Goal: Task Accomplishment & Management: Use online tool/utility

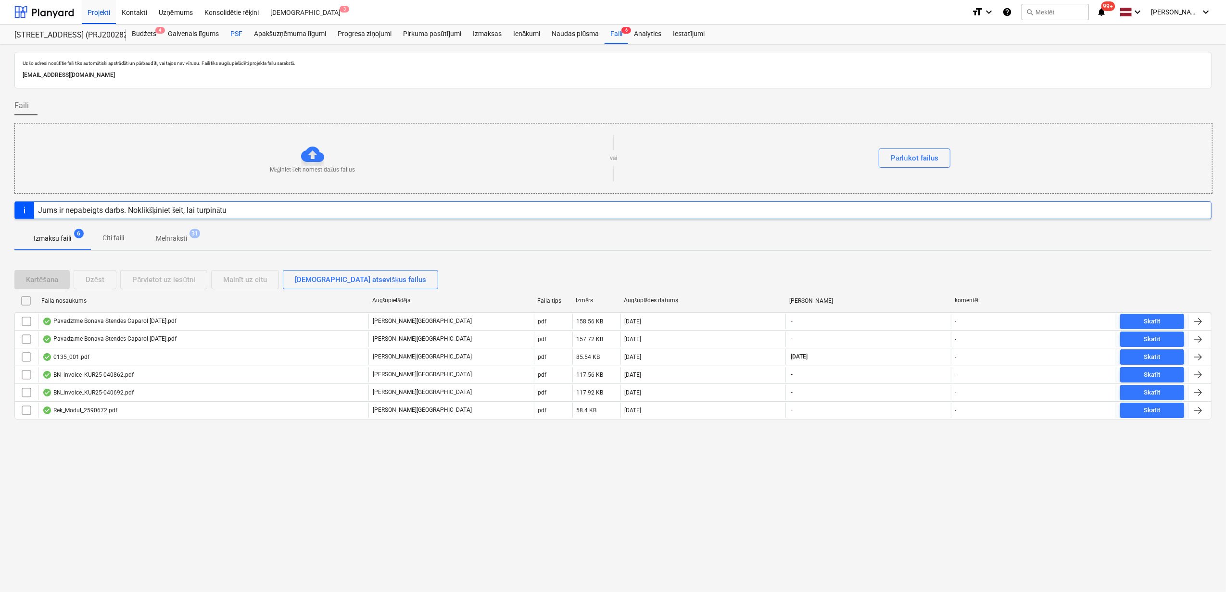
click at [239, 37] on div "PSF" at bounding box center [237, 34] width 24 height 19
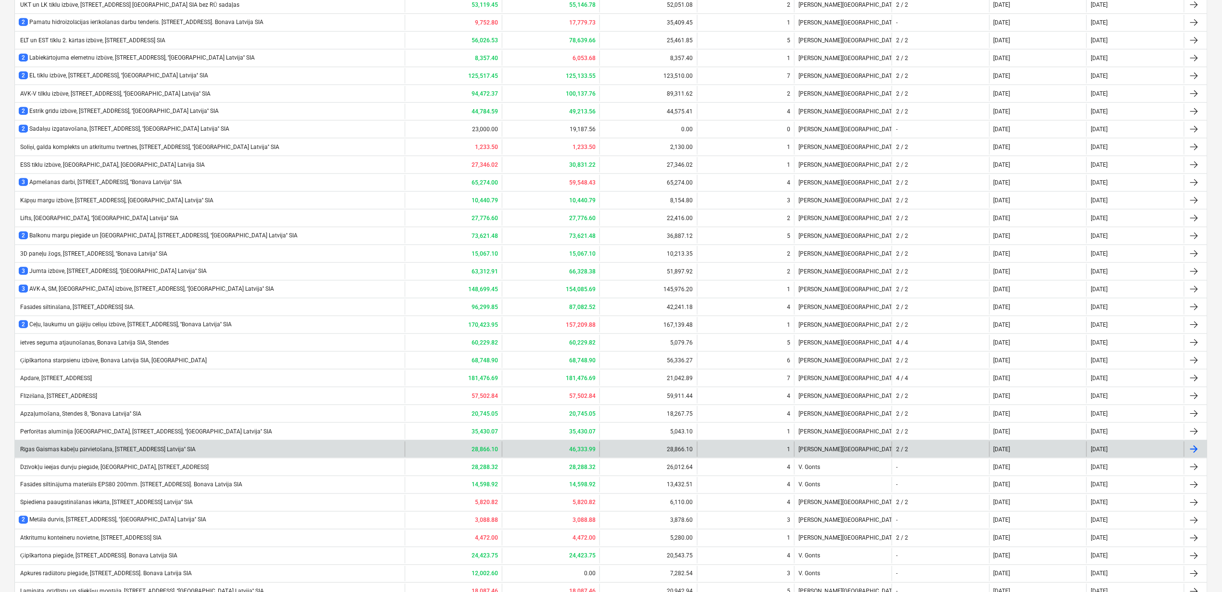
scroll to position [506, 0]
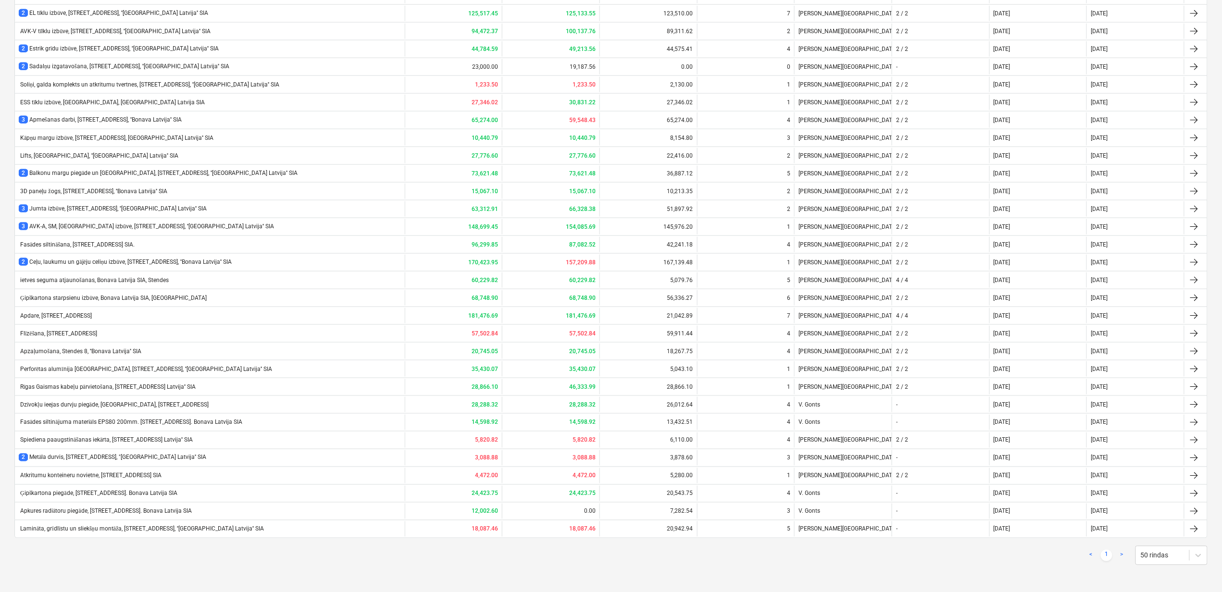
drag, startPoint x: 70, startPoint y: 381, endPoint x: 76, endPoint y: 383, distance: 5.6
click at [71, 381] on div "Rīgas Gaismas kabeļu pārvietošana, [STREET_ADDRESS] Latvija'' SIA" at bounding box center [210, 386] width 390 height 15
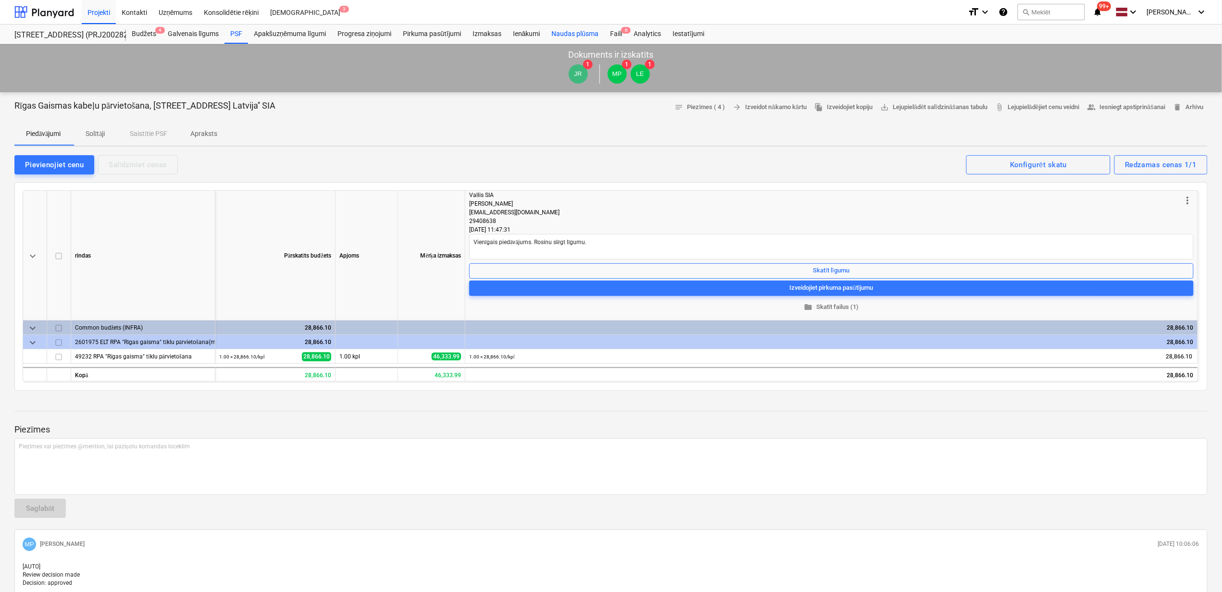
type textarea "x"
drag, startPoint x: 615, startPoint y: 28, endPoint x: 618, endPoint y: 33, distance: 5.9
click at [615, 28] on div "Faili 6" at bounding box center [617, 34] width 24 height 19
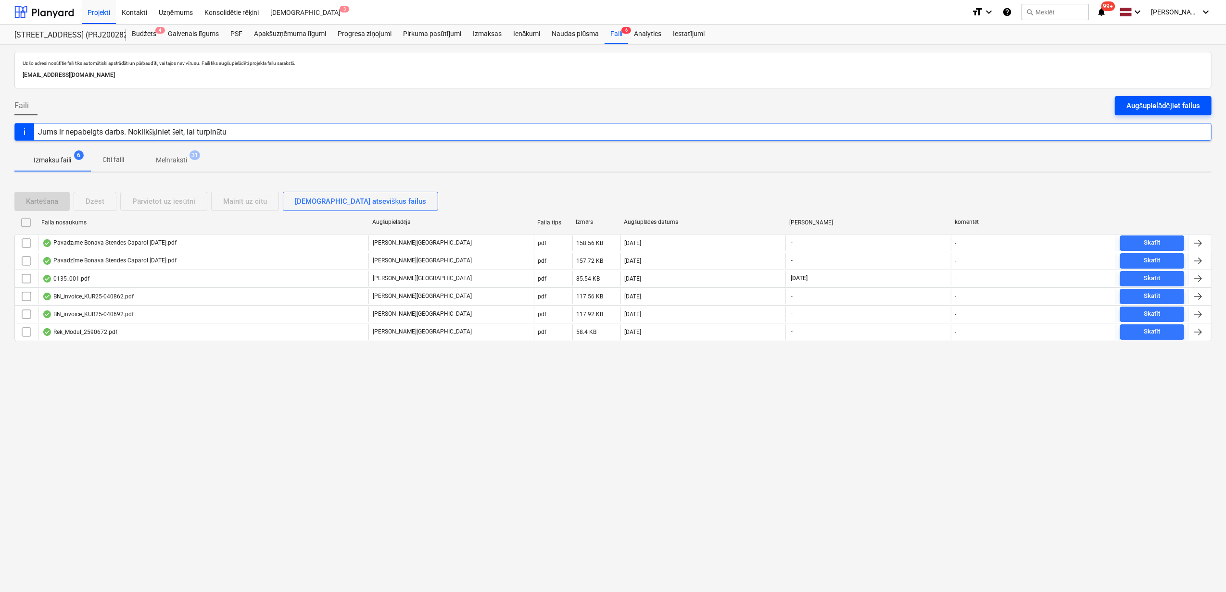
click at [1160, 98] on button "Augšupielādējiet failus" at bounding box center [1163, 105] width 97 height 19
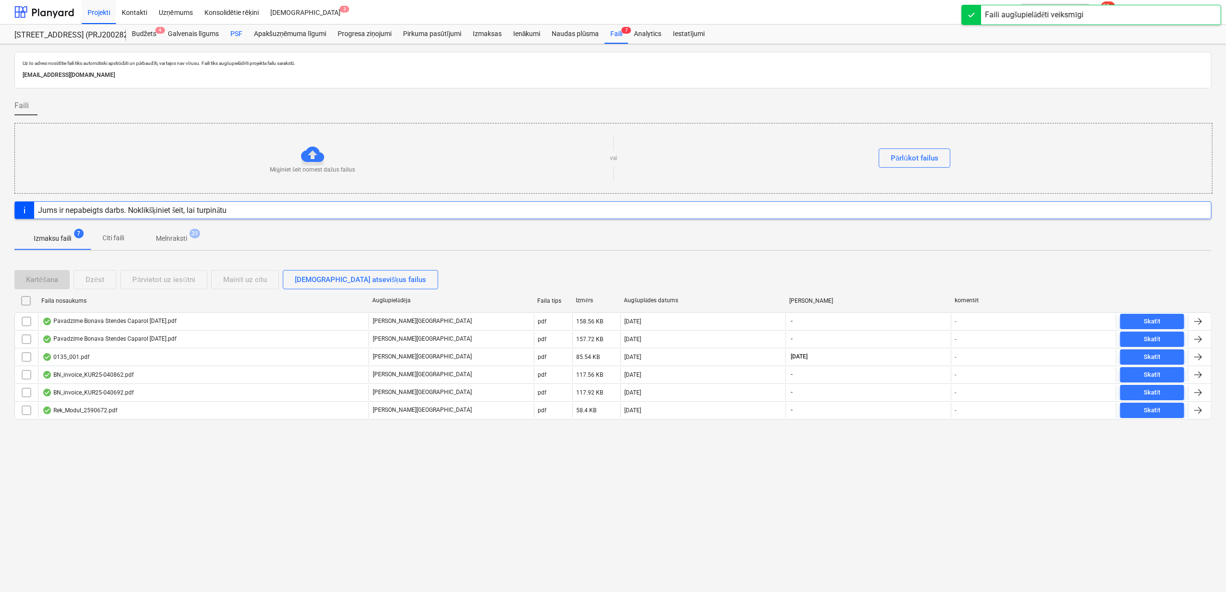
click at [238, 28] on div "PSF" at bounding box center [237, 34] width 24 height 19
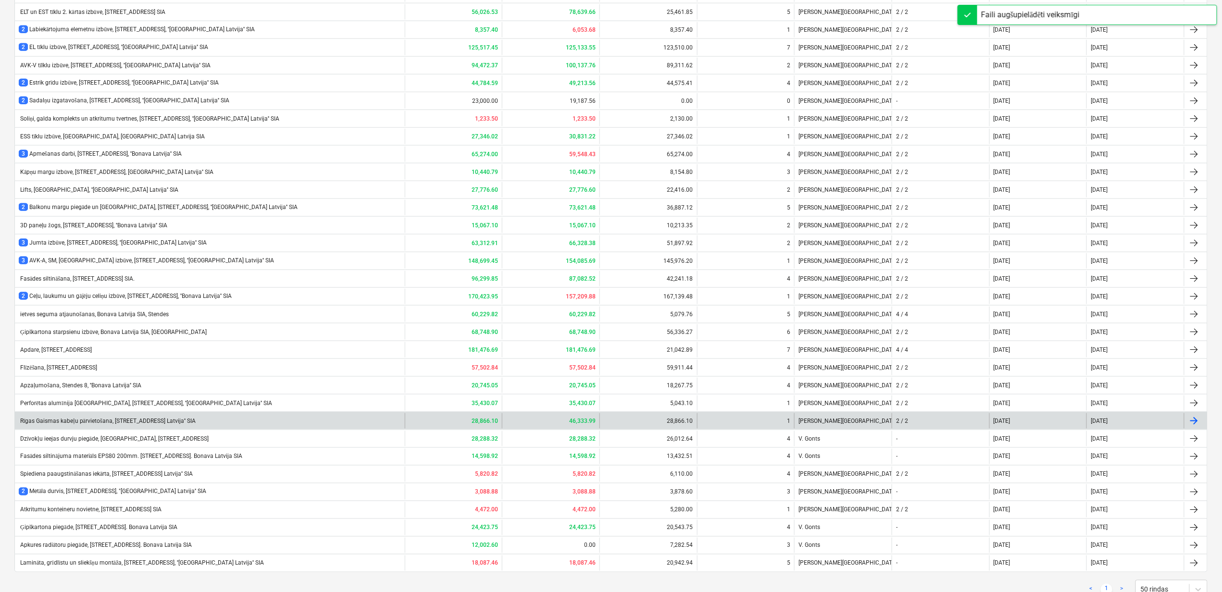
scroll to position [506, 0]
